Goal: Entertainment & Leisure: Consume media (video, audio)

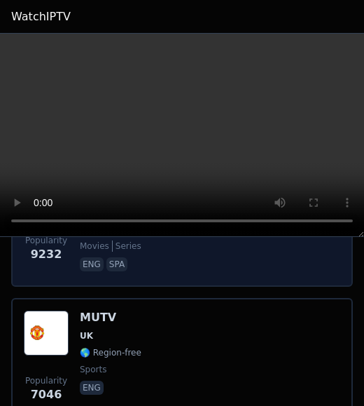
scroll to position [660, 0]
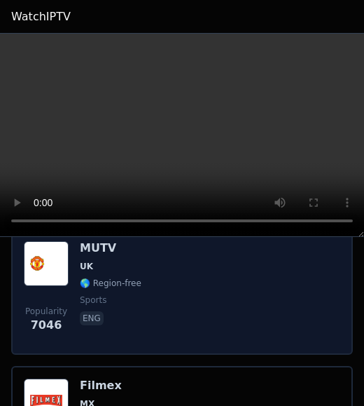
click at [112, 271] on div "MUTV UK 🌎 Region-free sports eng" at bounding box center [111, 291] width 62 height 101
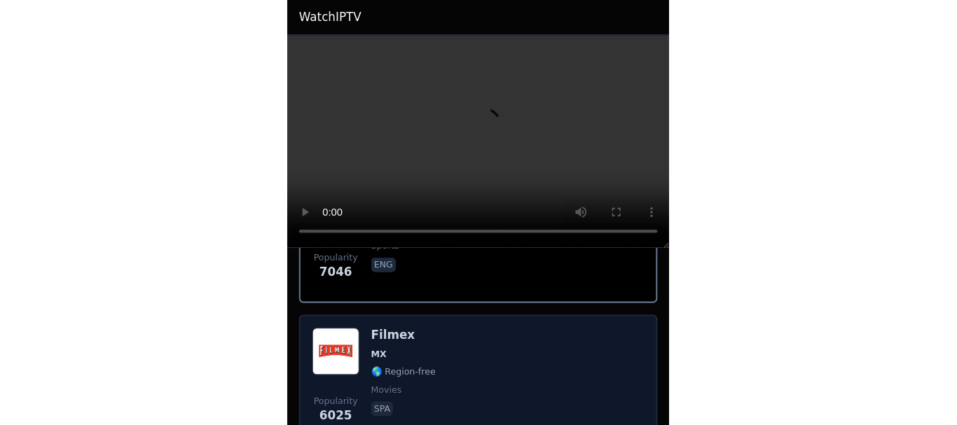
scroll to position [800, 0]
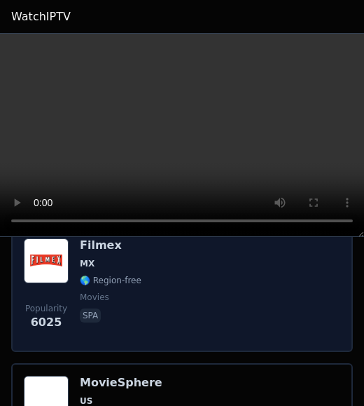
click at [118, 308] on span "spa" at bounding box center [111, 316] width 62 height 17
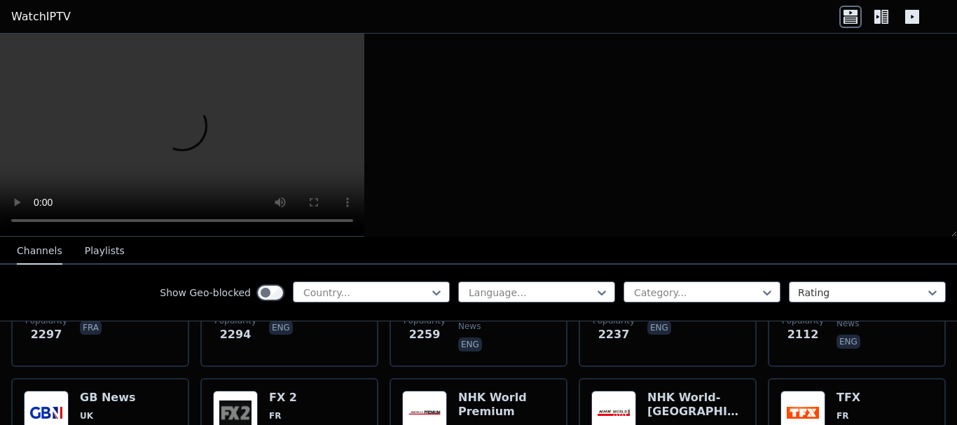
scroll to position [286, 0]
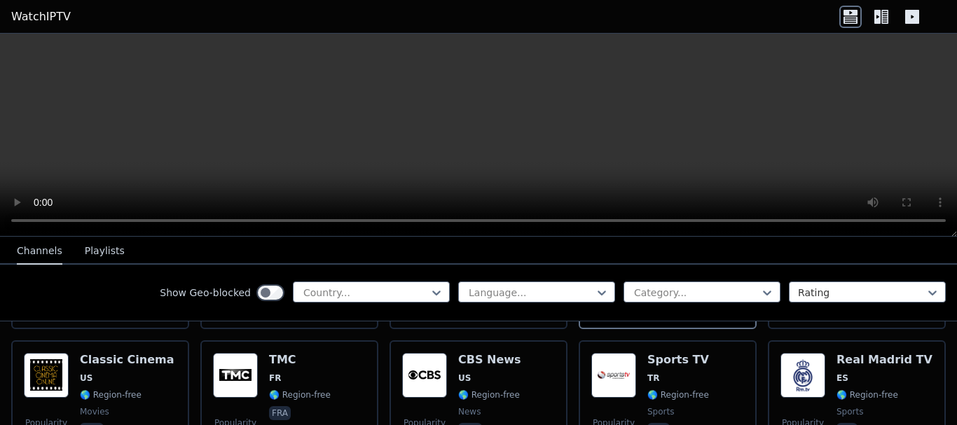
click at [103, 287] on div "Show Geo-blocked Country... Language... Category... Rating" at bounding box center [478, 293] width 957 height 57
click at [366, 294] on div at bounding box center [366, 293] width 128 height 14
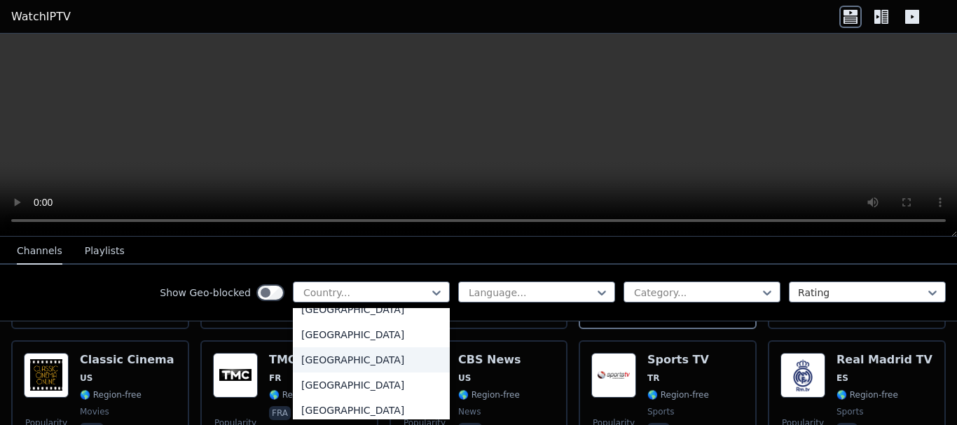
scroll to position [4766, 0]
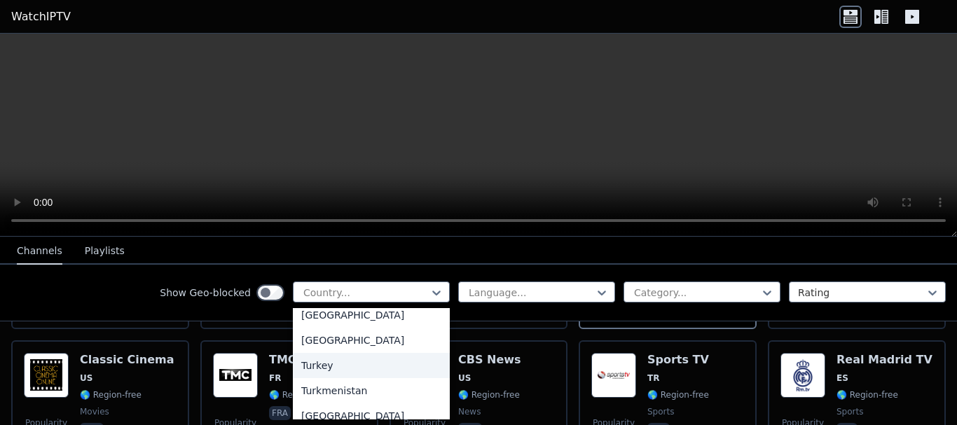
click at [313, 369] on div "Turkey" at bounding box center [371, 365] width 157 height 25
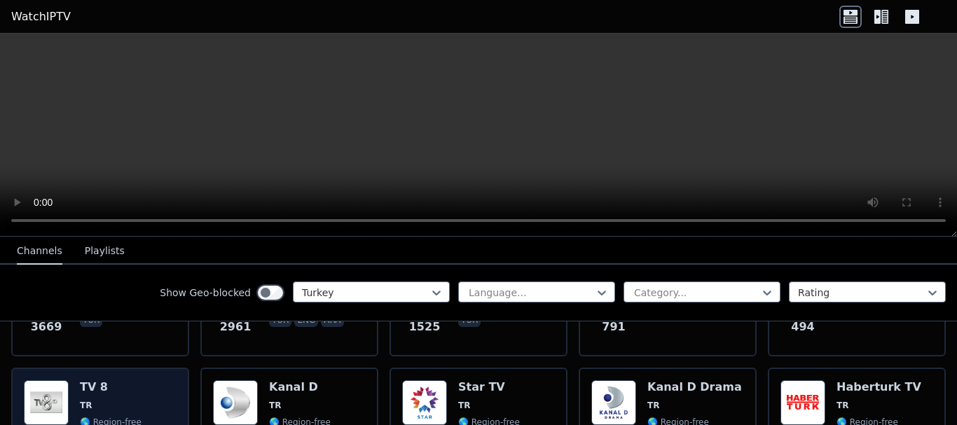
scroll to position [280, 0]
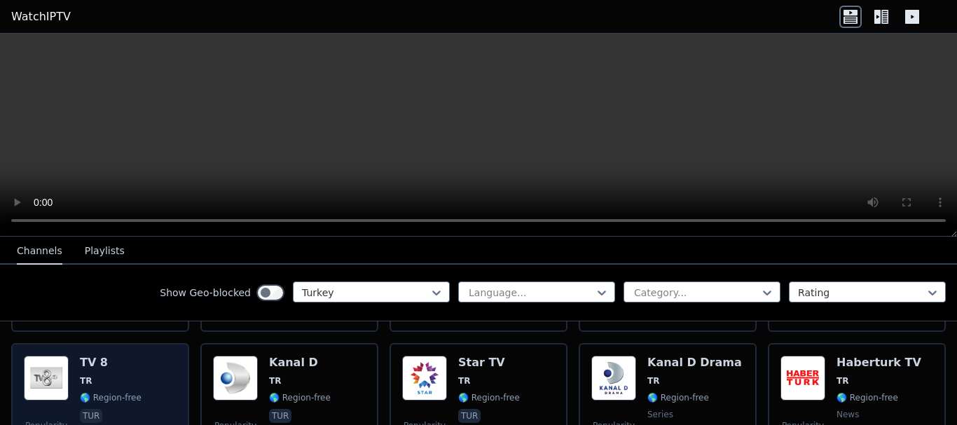
click at [98, 393] on span "🌎 Region-free" at bounding box center [111, 398] width 62 height 11
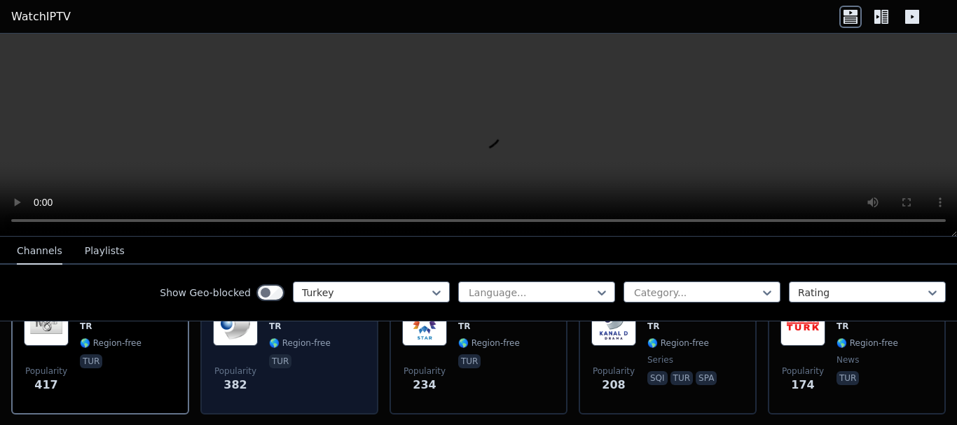
scroll to position [350, 0]
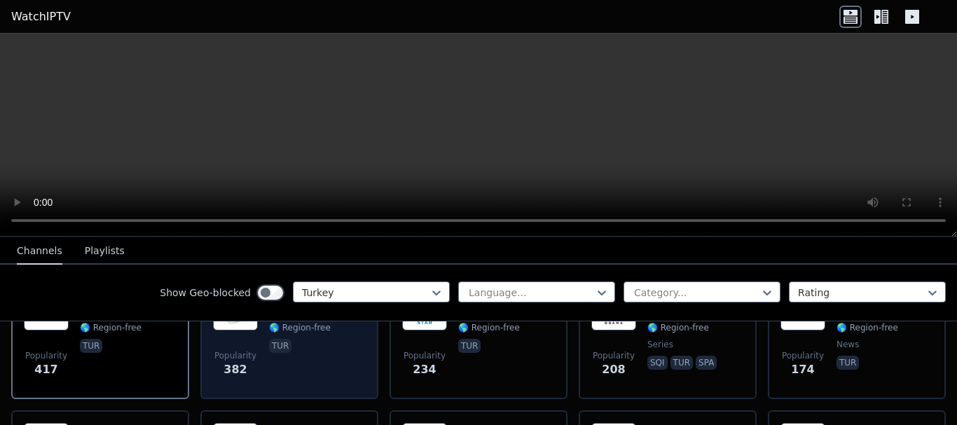
click at [264, 340] on div "Popularity 382 Kanal D TR 🌎 Region-free tur" at bounding box center [289, 336] width 153 height 101
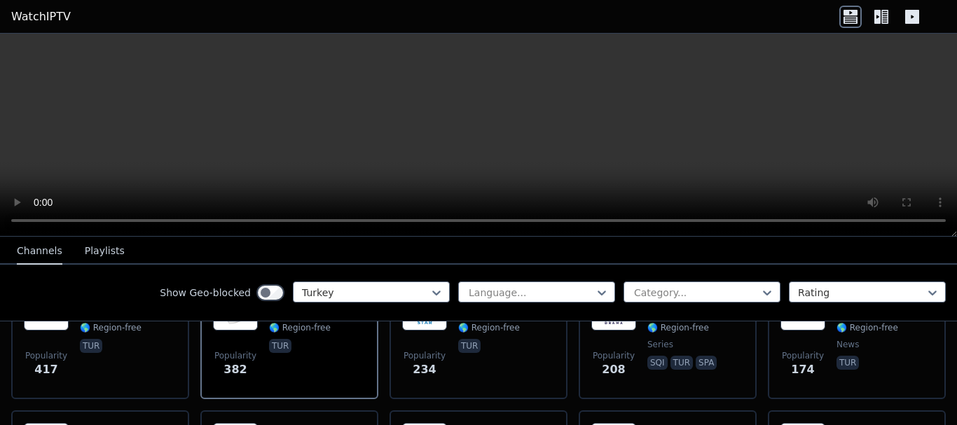
click at [150, 136] on video at bounding box center [478, 135] width 957 height 203
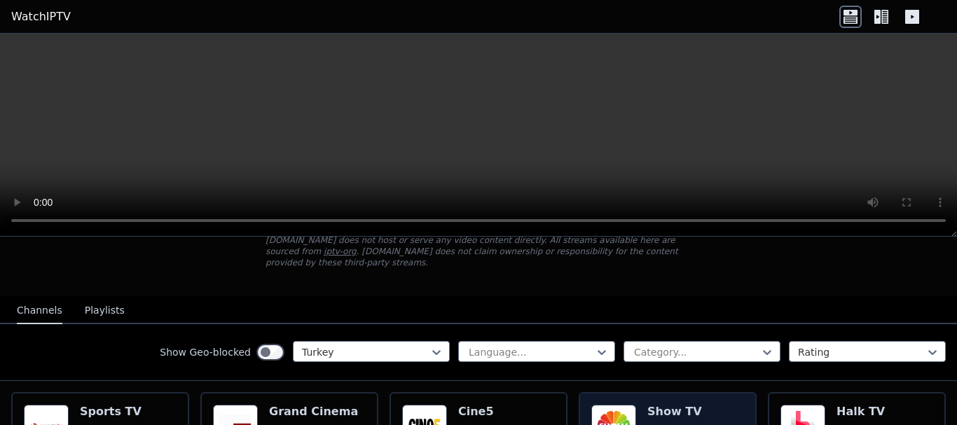
scroll to position [70, 0]
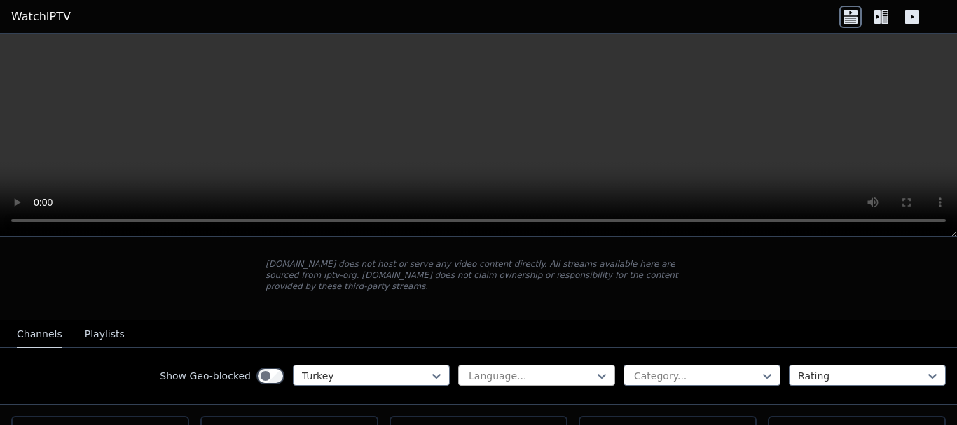
click at [531, 369] on div at bounding box center [532, 376] width 128 height 14
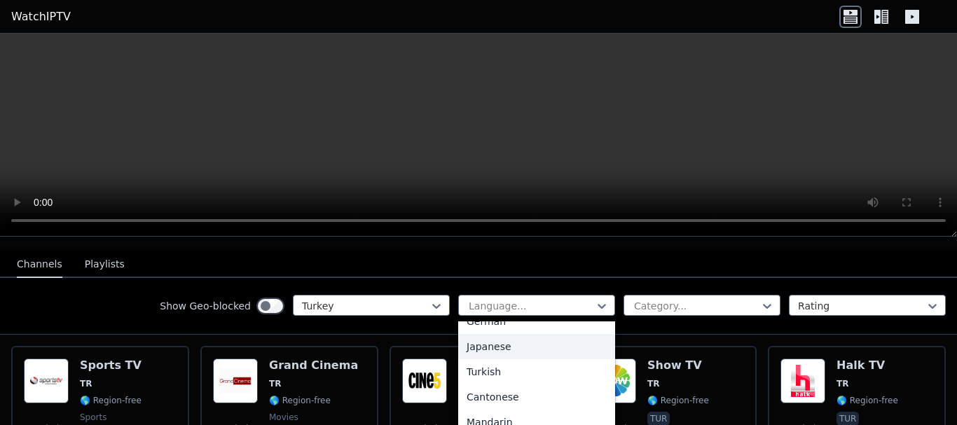
scroll to position [350, 0]
click at [477, 330] on div "Turkish" at bounding box center [536, 339] width 157 height 25
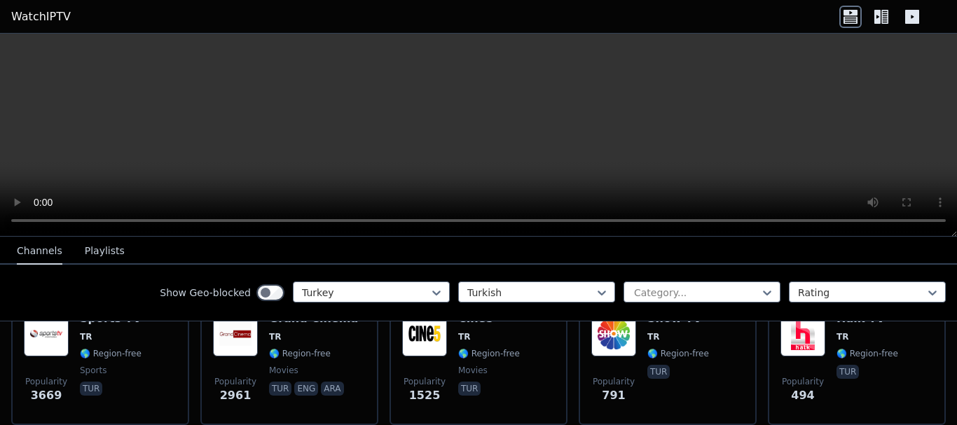
scroll to position [210, 0]
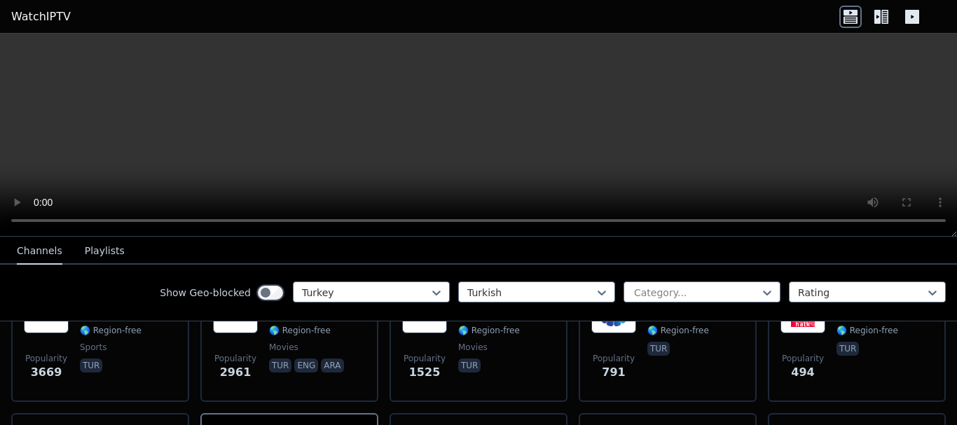
click at [17, 288] on div "Show Geo-blocked Turkey Turkish Category... Rating" at bounding box center [478, 293] width 957 height 57
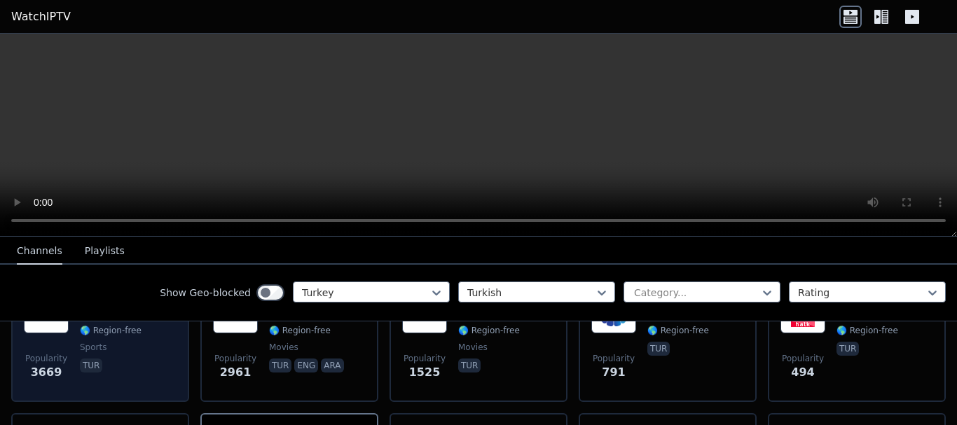
click at [59, 353] on span "Popularity 3669" at bounding box center [46, 367] width 45 height 45
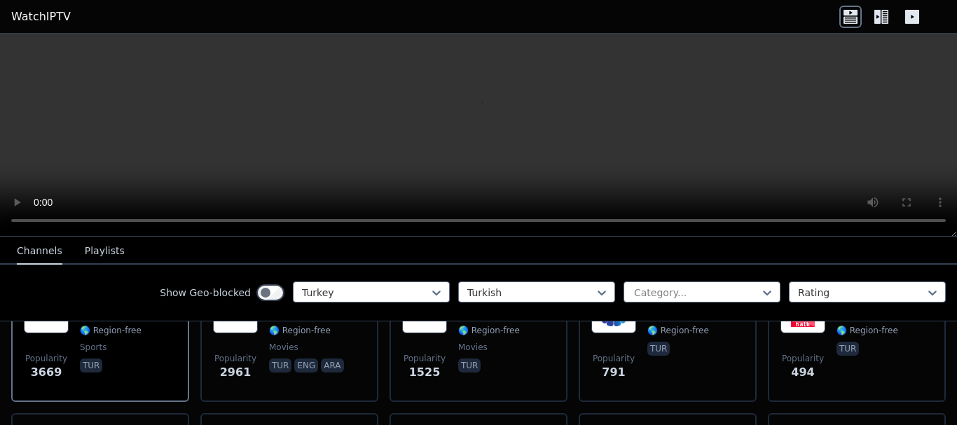
scroll to position [280, 0]
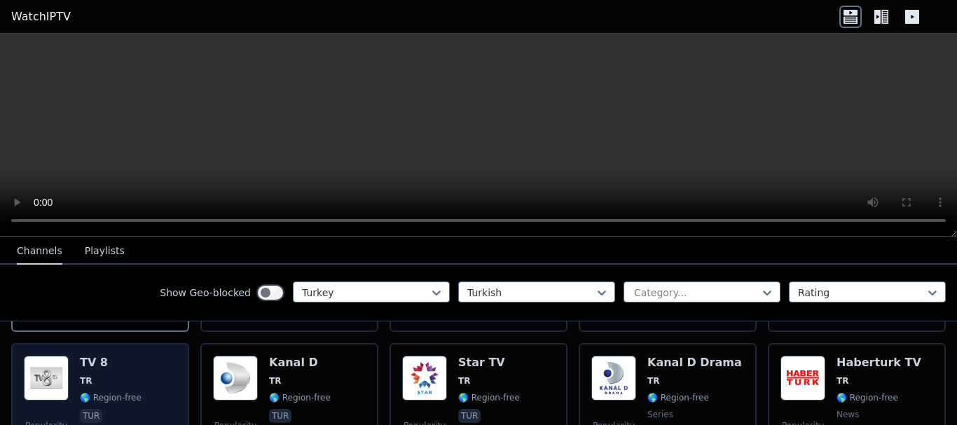
click at [92, 376] on span "TR" at bounding box center [111, 381] width 62 height 11
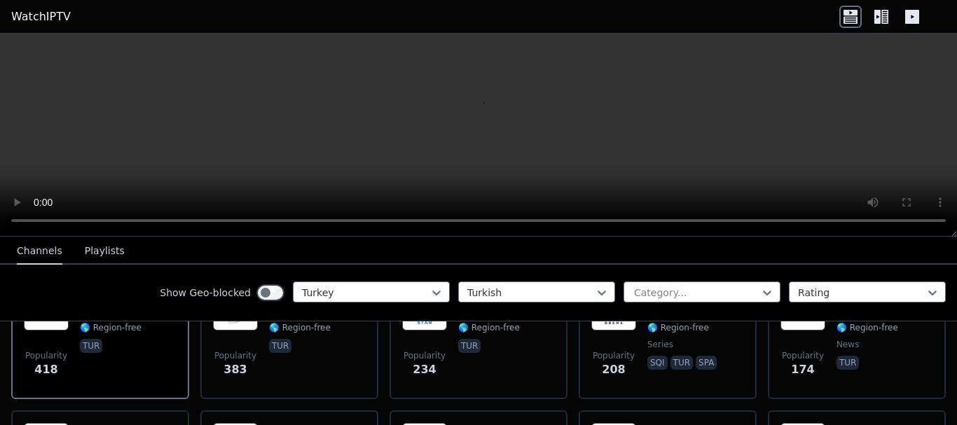
scroll to position [421, 0]
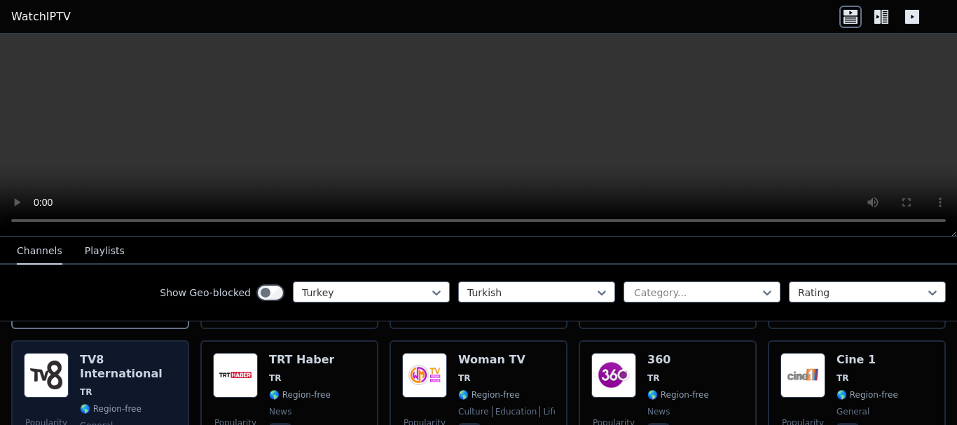
click at [56, 362] on img at bounding box center [46, 375] width 45 height 45
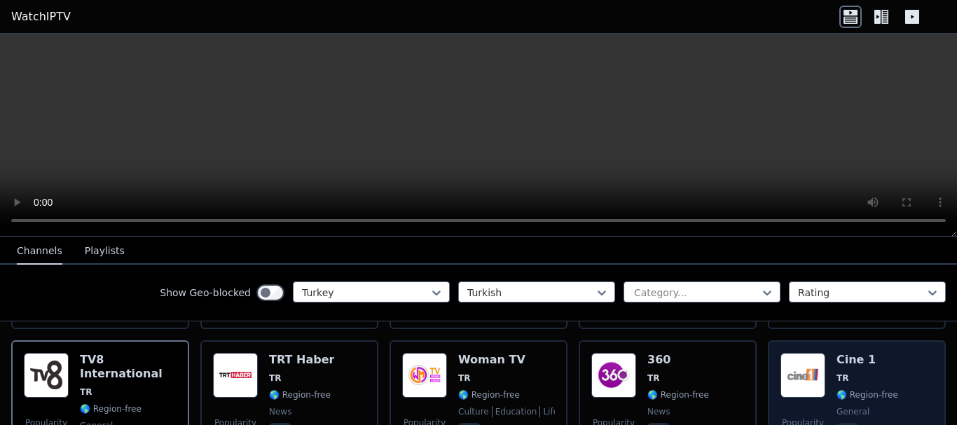
click at [807, 367] on img at bounding box center [803, 375] width 45 height 45
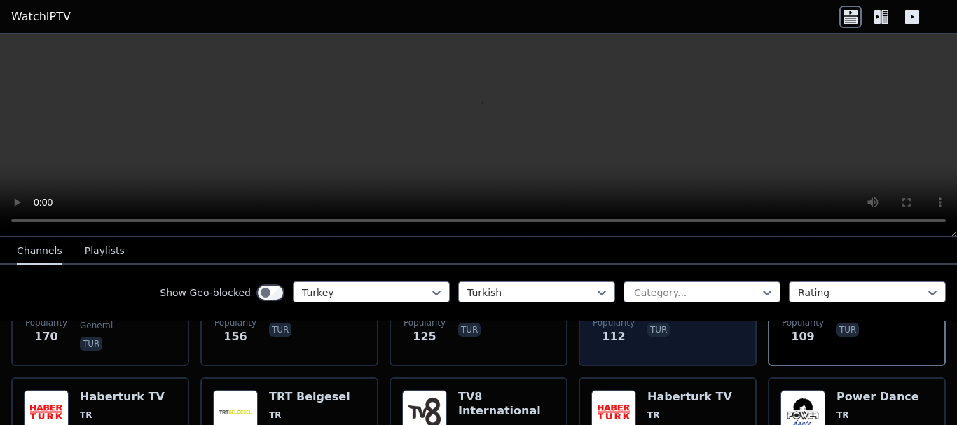
scroll to position [561, 0]
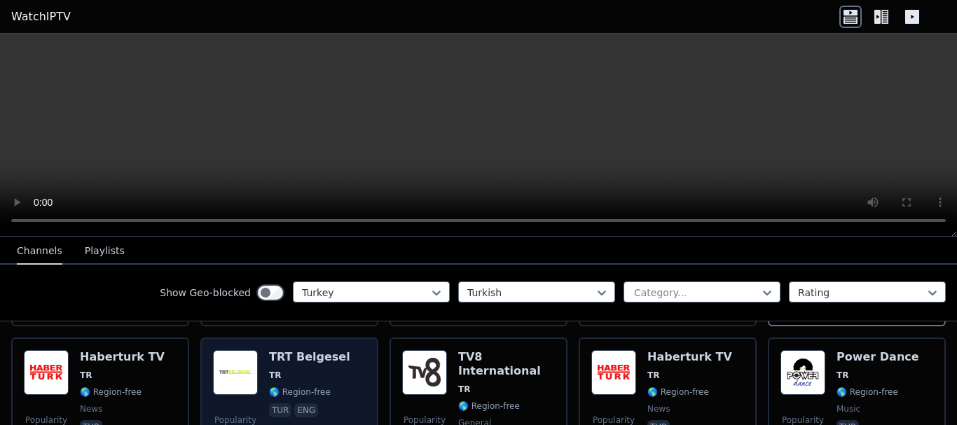
click at [261, 367] on div "Popularity 95 TRT Belgesel TR 🌎 Region-free tur eng" at bounding box center [289, 400] width 153 height 101
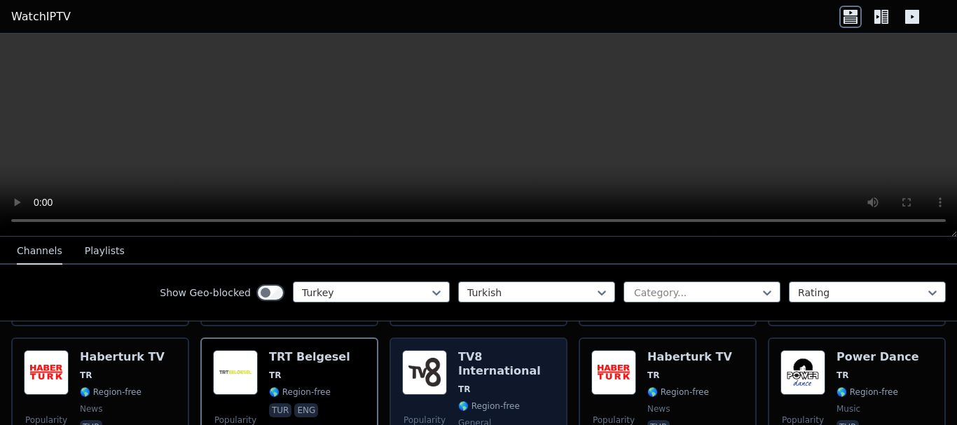
click at [444, 364] on div "Popularity 83 TV8 International TR 🌎 Region-free general tur" at bounding box center [478, 400] width 153 height 101
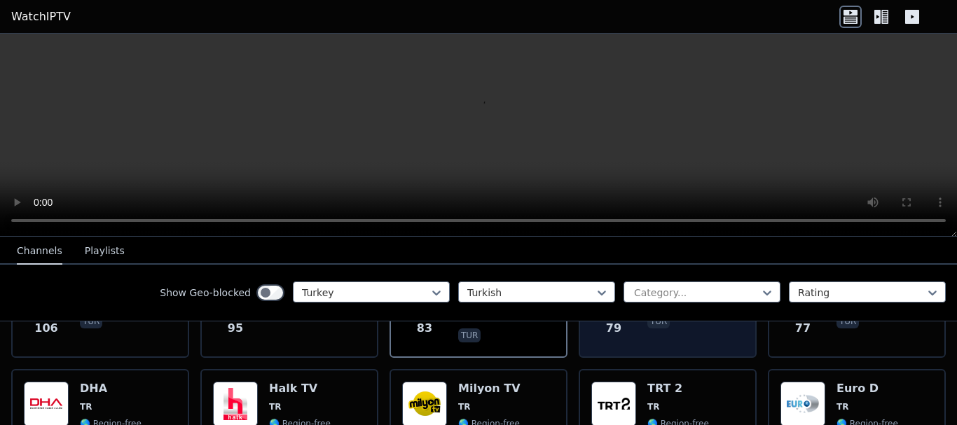
scroll to position [701, 0]
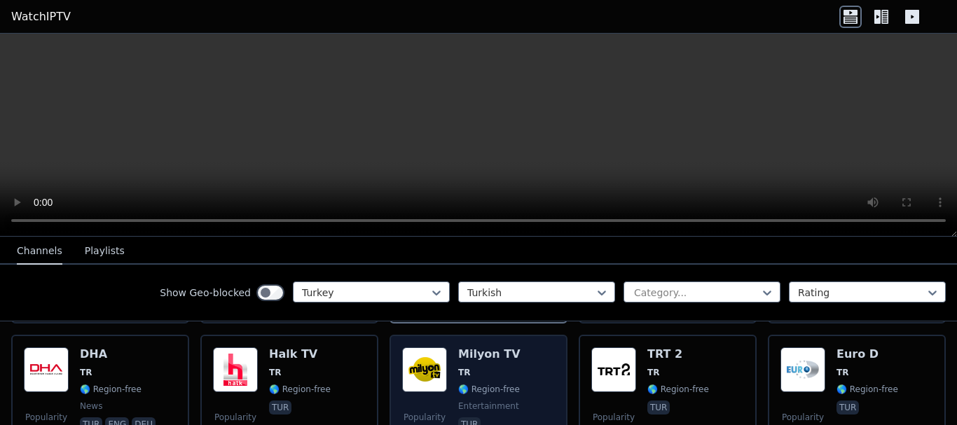
click at [434, 367] on img at bounding box center [424, 370] width 45 height 45
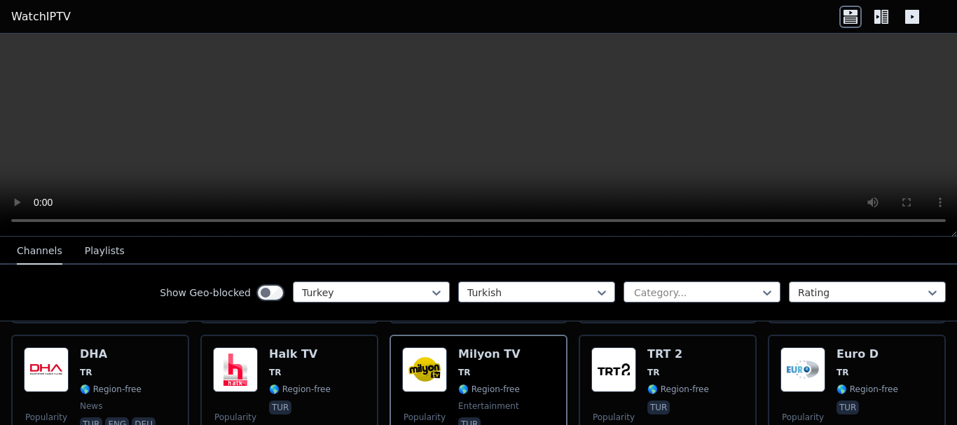
click at [419, 130] on video at bounding box center [478, 135] width 957 height 203
click at [35, 290] on div "Show Geo-blocked Turkey Turkish Category... Rating" at bounding box center [478, 293] width 957 height 57
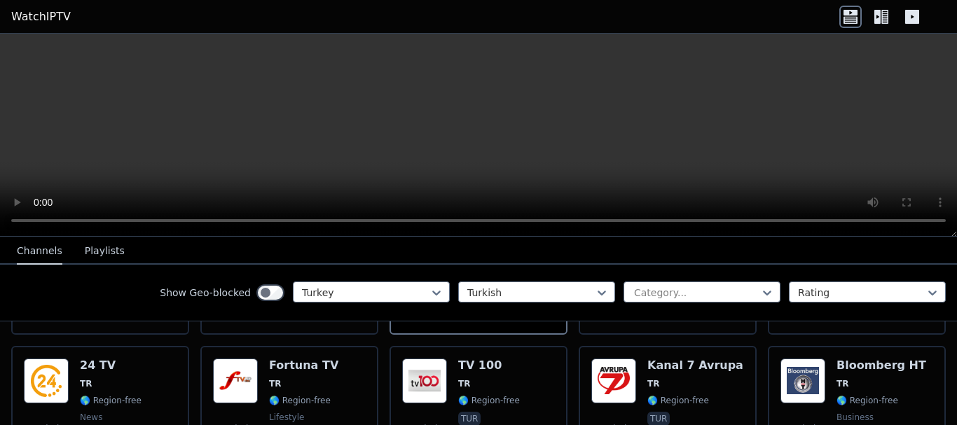
scroll to position [841, 0]
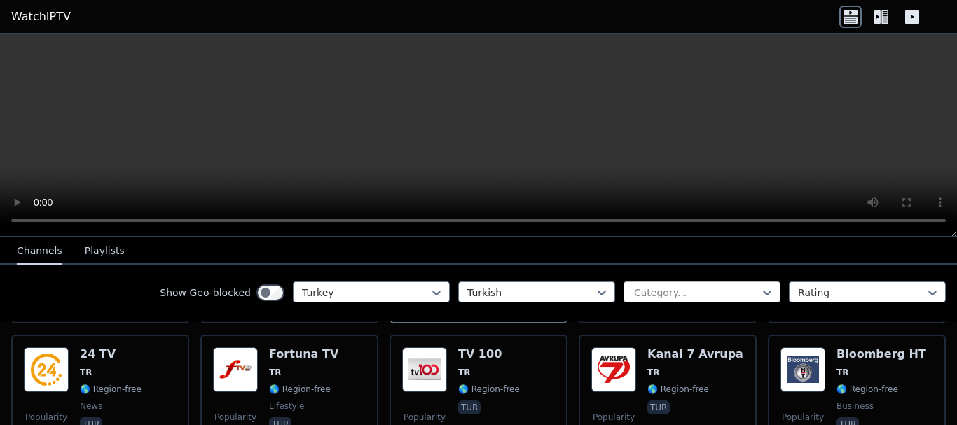
click at [700, 294] on div at bounding box center [697, 293] width 128 height 14
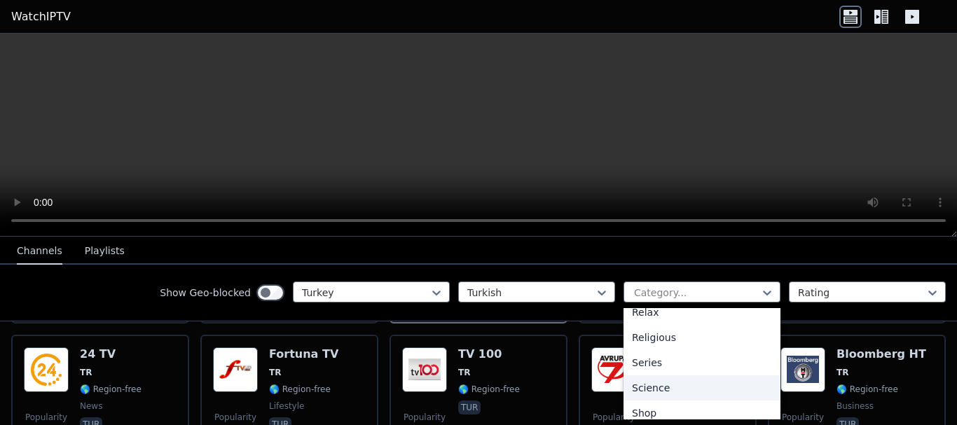
scroll to position [575, 0]
click at [874, 290] on div at bounding box center [862, 293] width 128 height 14
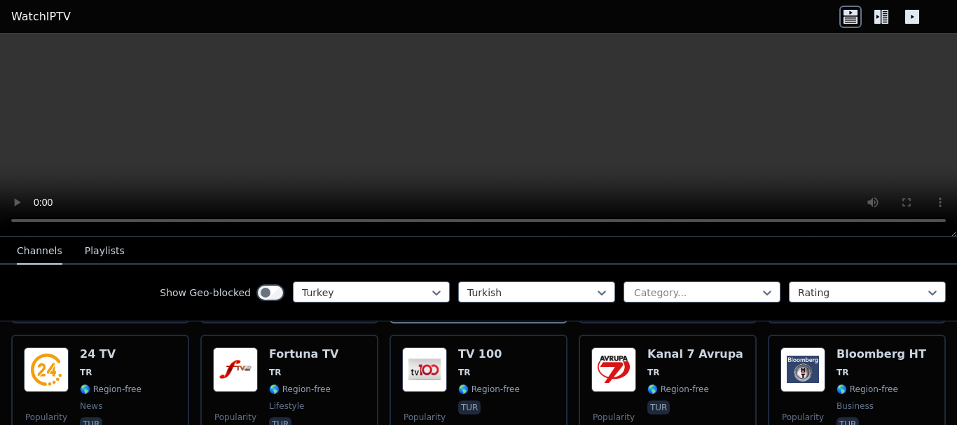
click at [62, 295] on div "Show Geo-blocked Turkey Turkish Category... Rating" at bounding box center [478, 293] width 957 height 57
click at [881, 17] on icon at bounding box center [882, 17] width 22 height 22
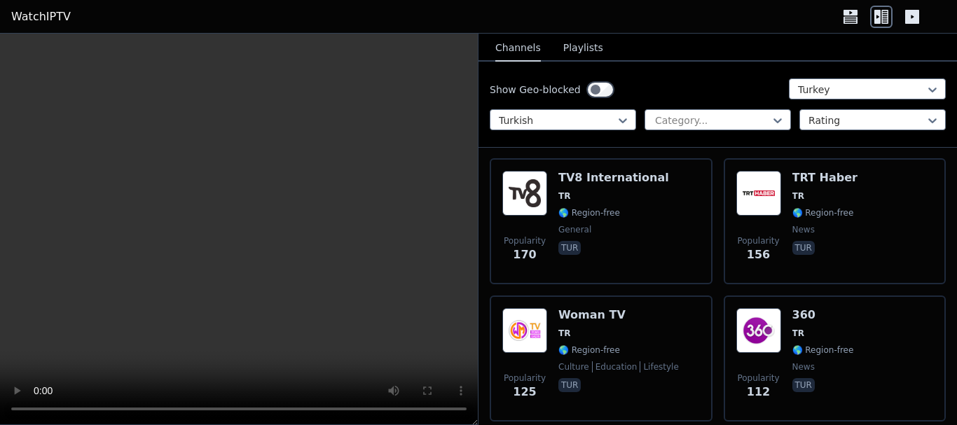
click at [915, 15] on icon at bounding box center [913, 17] width 14 height 14
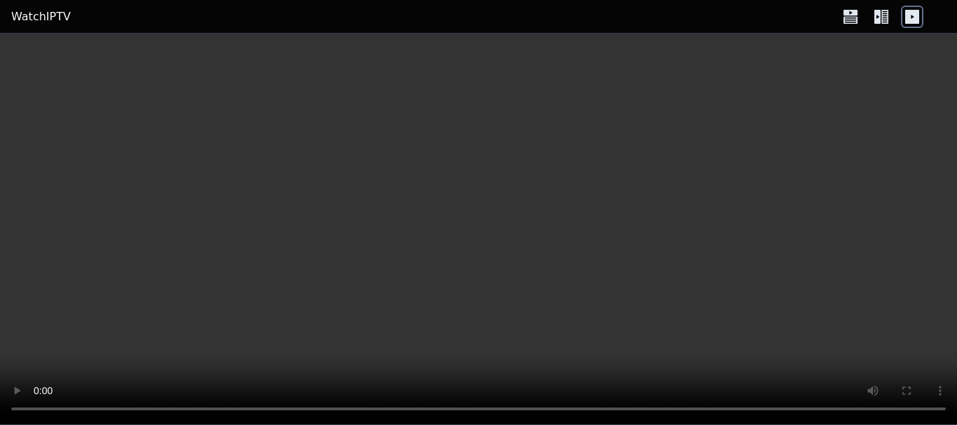
click at [886, 17] on icon at bounding box center [885, 17] width 7 height 14
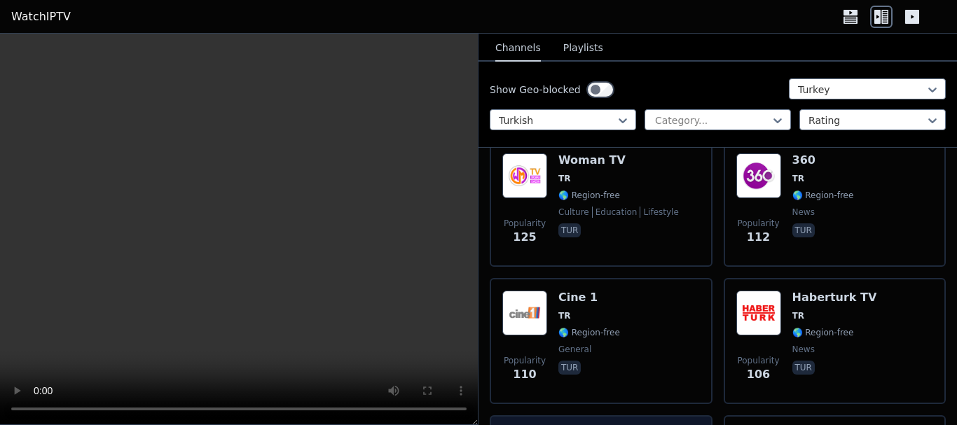
scroll to position [1192, 0]
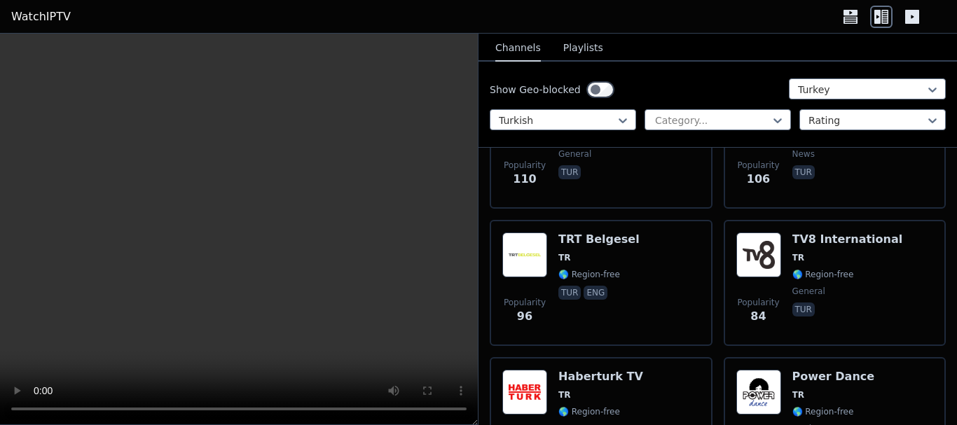
click at [844, 18] on icon at bounding box center [851, 17] width 22 height 22
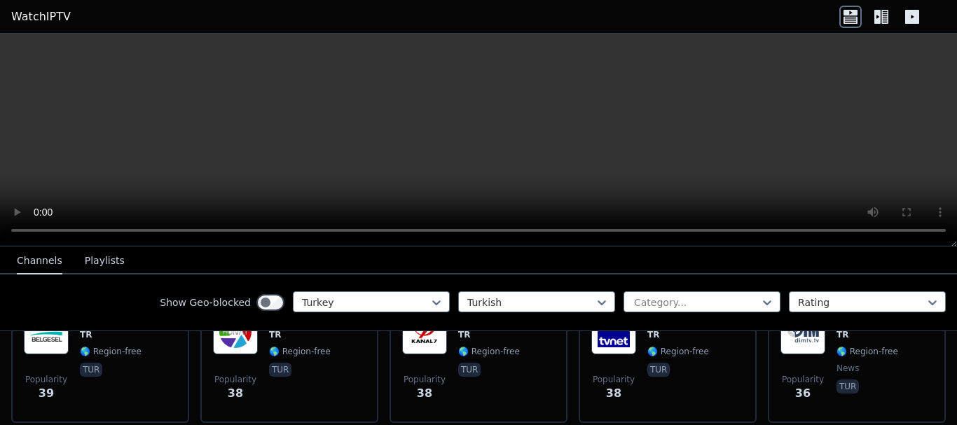
scroll to position [1332, 0]
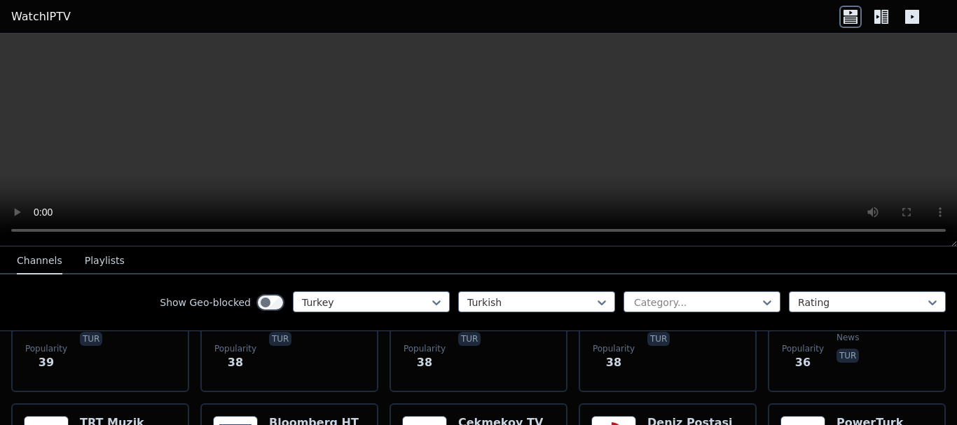
drag, startPoint x: 4, startPoint y: 376, endPoint x: 2, endPoint y: 369, distance: 7.8
click at [0, 163] on video at bounding box center [478, 140] width 957 height 213
click at [482, 113] on video at bounding box center [478, 140] width 957 height 213
click at [682, 304] on div at bounding box center [697, 303] width 128 height 14
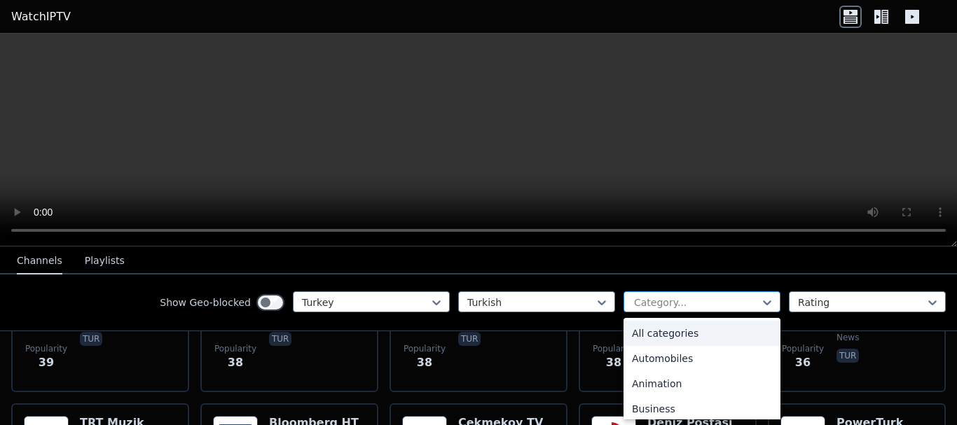
click at [634, 297] on div at bounding box center [697, 303] width 128 height 14
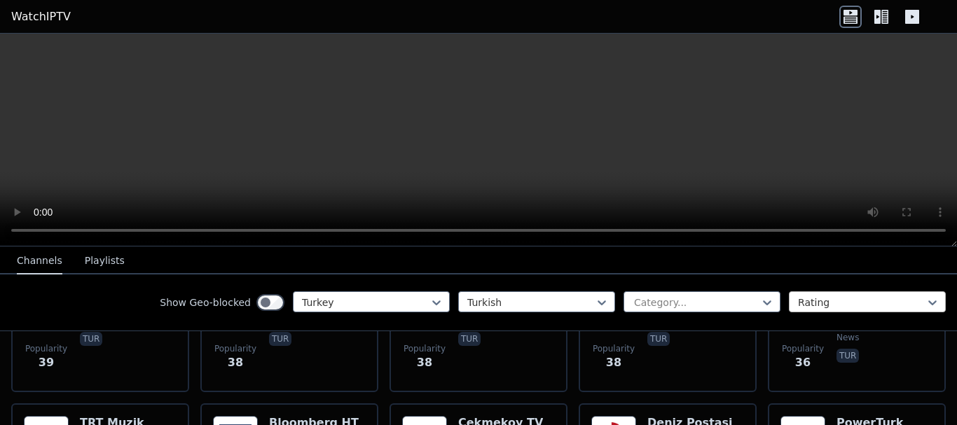
click at [840, 301] on div at bounding box center [862, 303] width 128 height 14
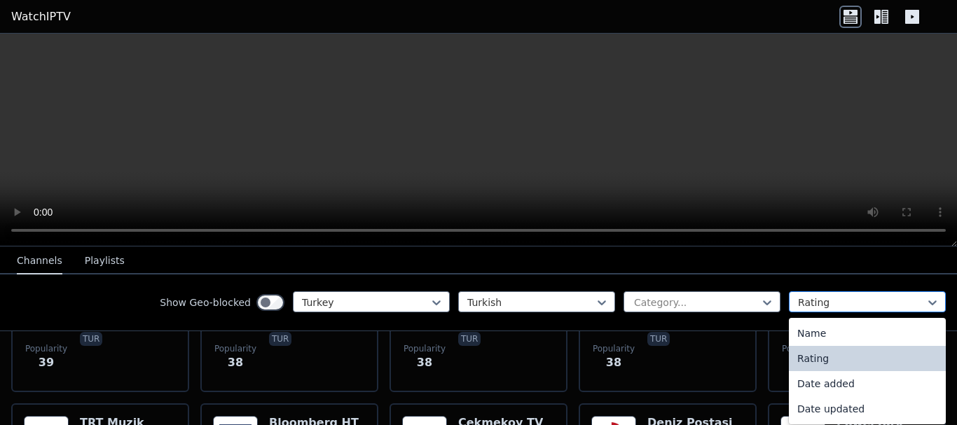
click at [840, 301] on div at bounding box center [862, 303] width 128 height 14
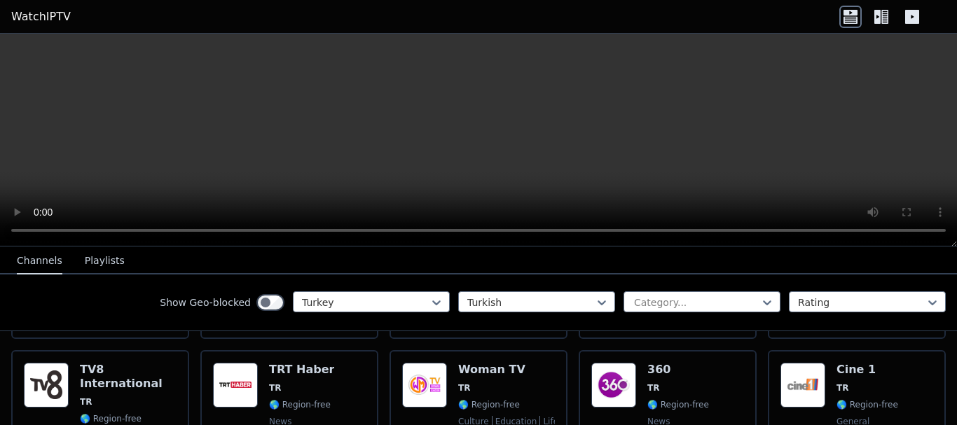
scroll to position [841, 0]
